Goal: Task Accomplishment & Management: Manage account settings

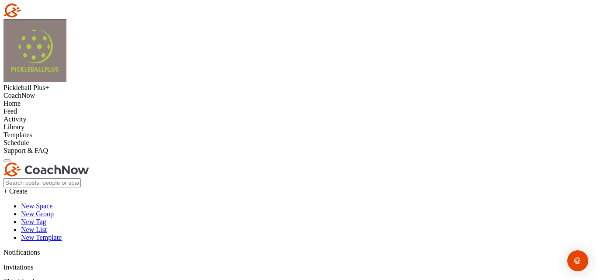
type input "ASTRI"
checkbox input "true"
